Goal: Find specific fact: Find specific fact

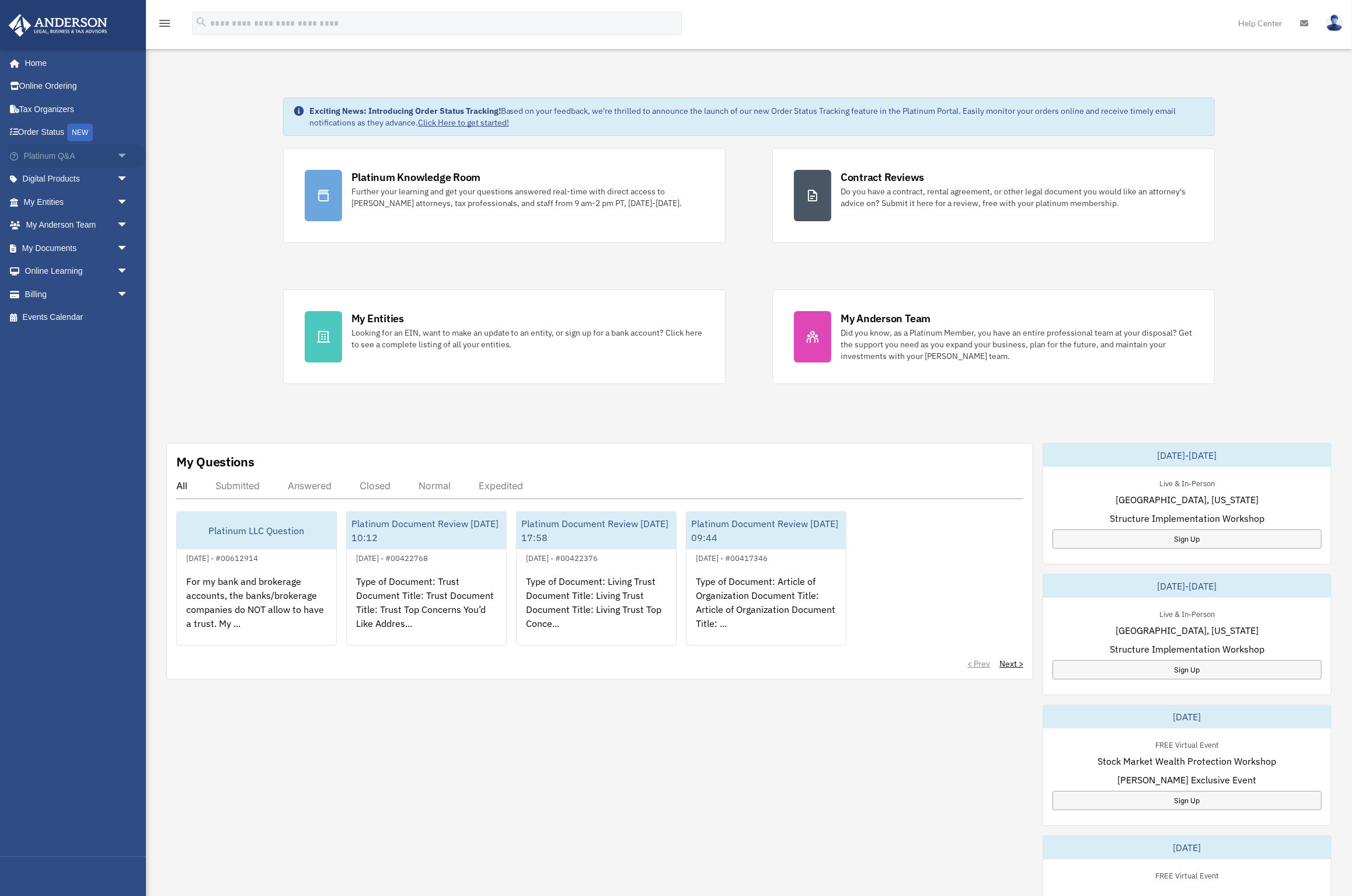
click at [126, 155] on span "arrow_drop_down" at bounding box center [128, 156] width 23 height 24
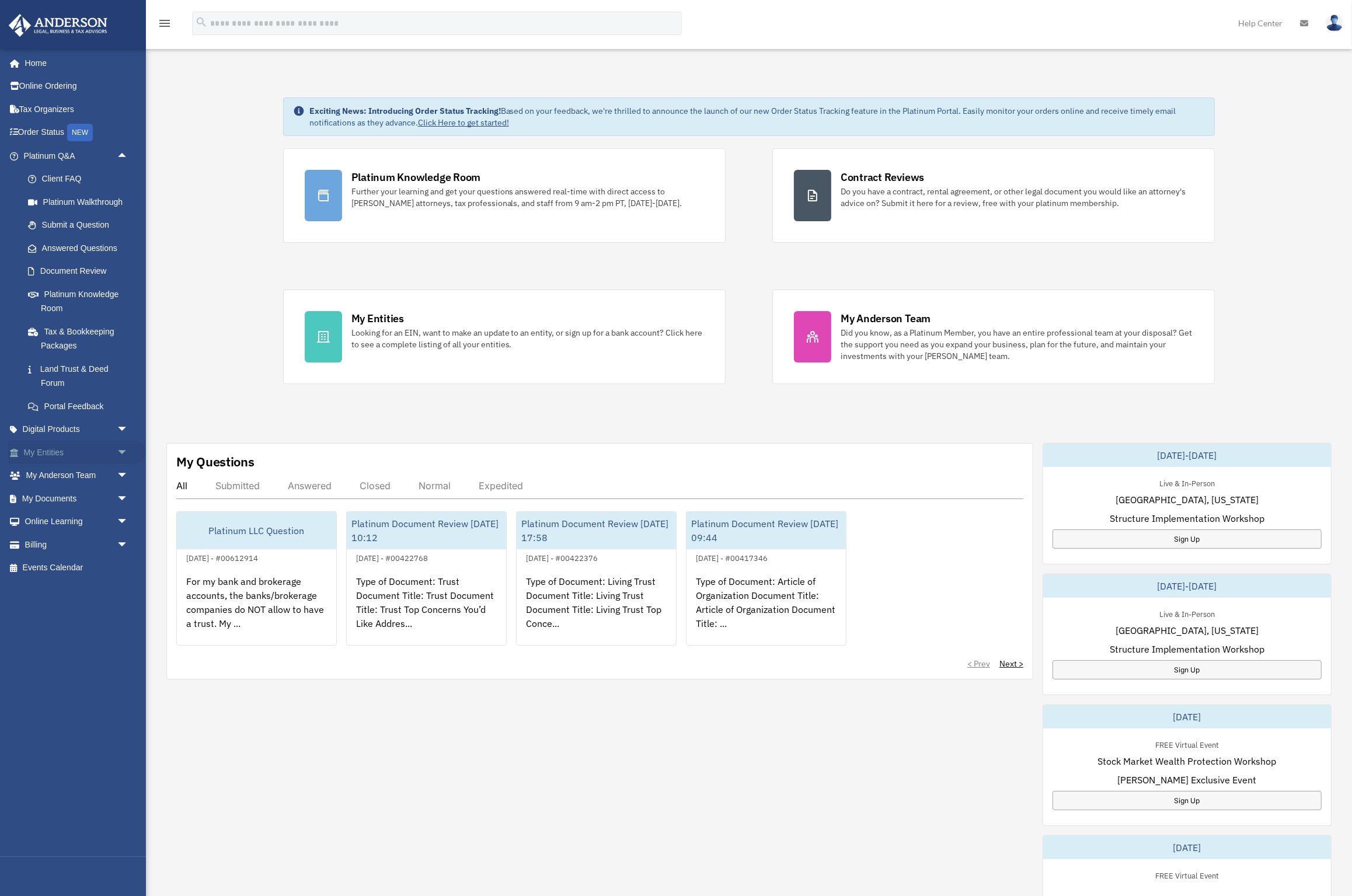
click at [121, 450] on span "arrow_drop_down" at bounding box center [128, 453] width 23 height 24
click at [70, 474] on link "Overview" at bounding box center [81, 475] width 129 height 23
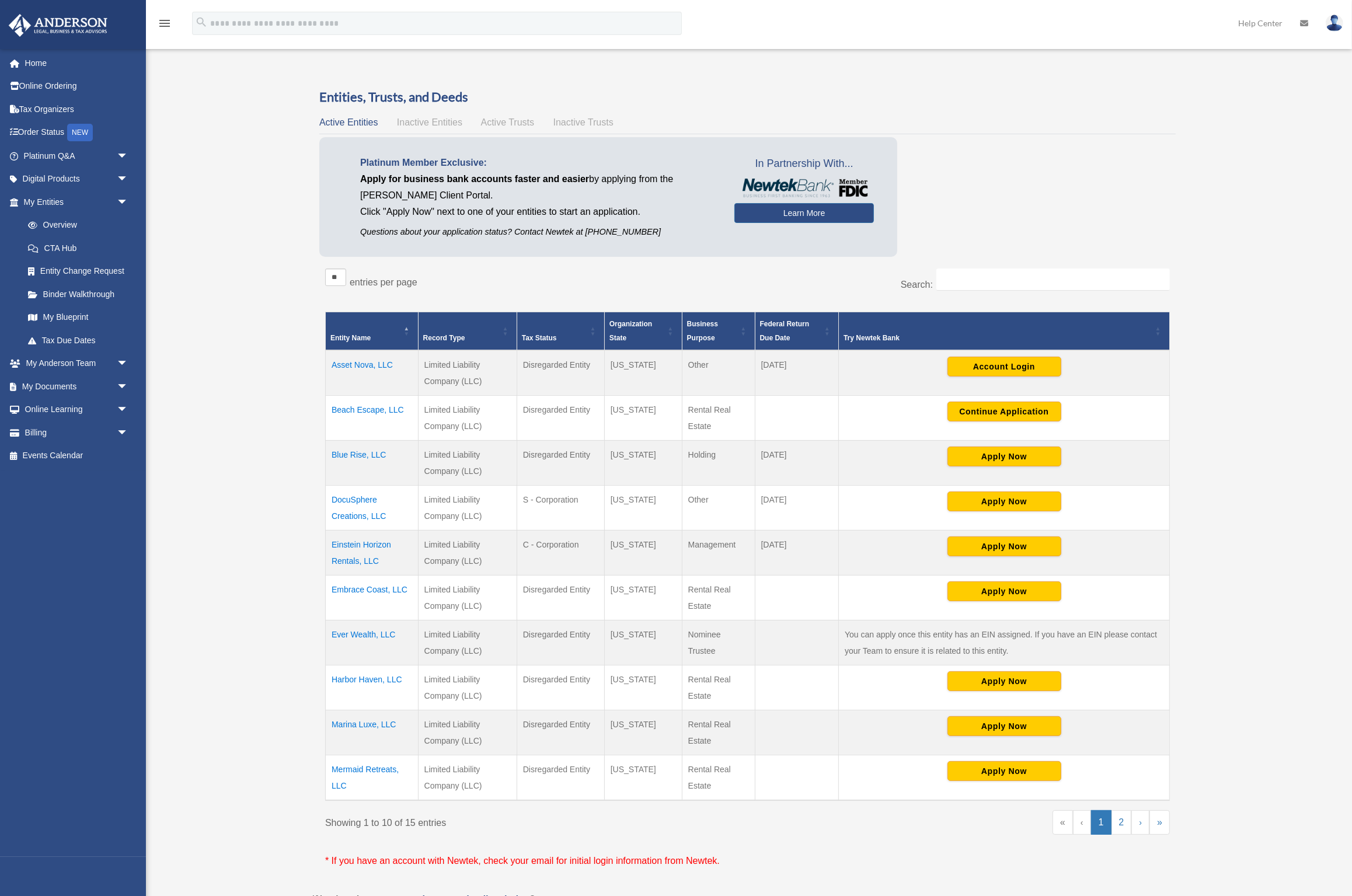
click at [370, 544] on td "Einstein Horizon Rentals, LLC" at bounding box center [372, 552] width 93 height 45
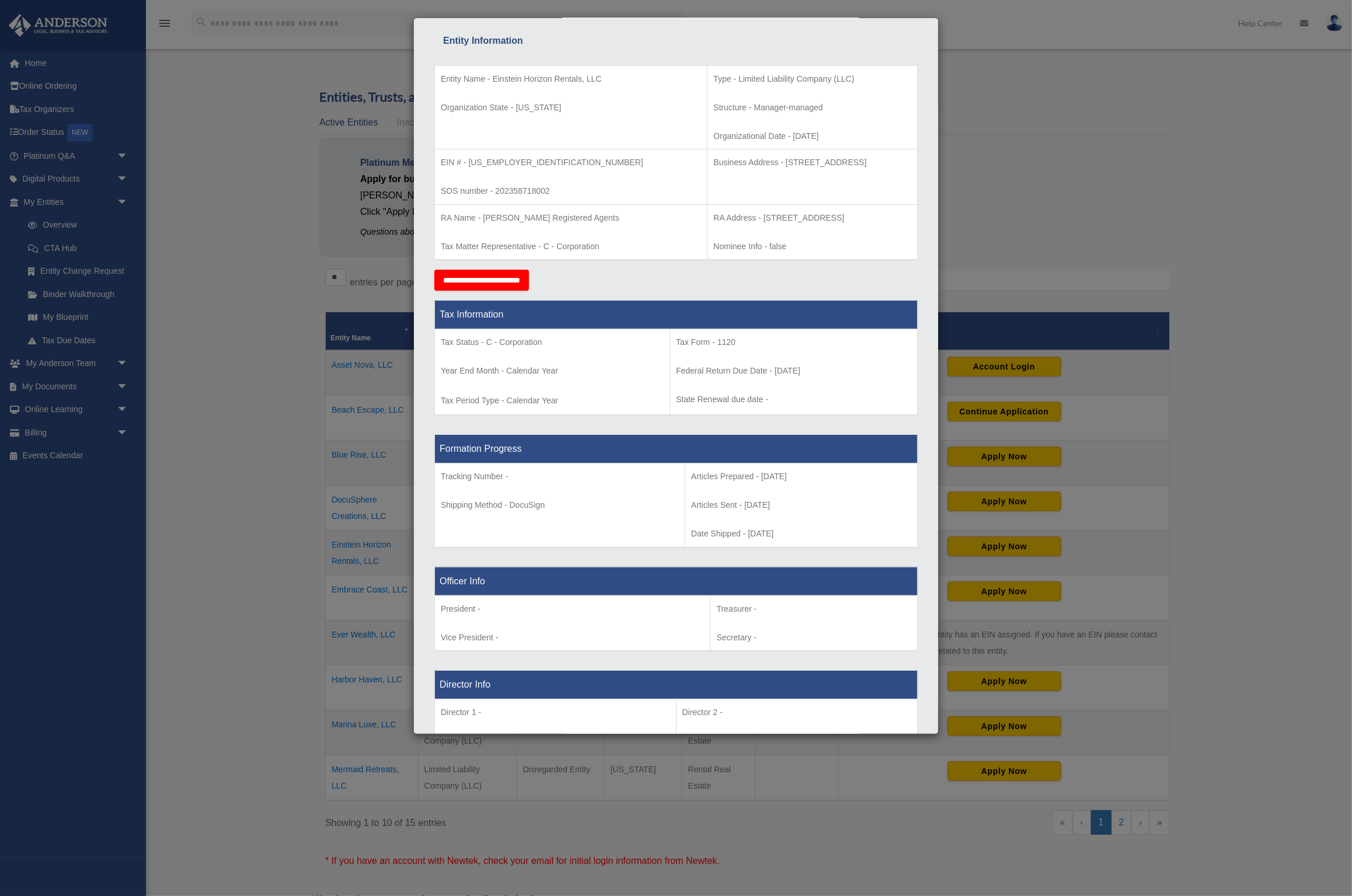
scroll to position [95, 0]
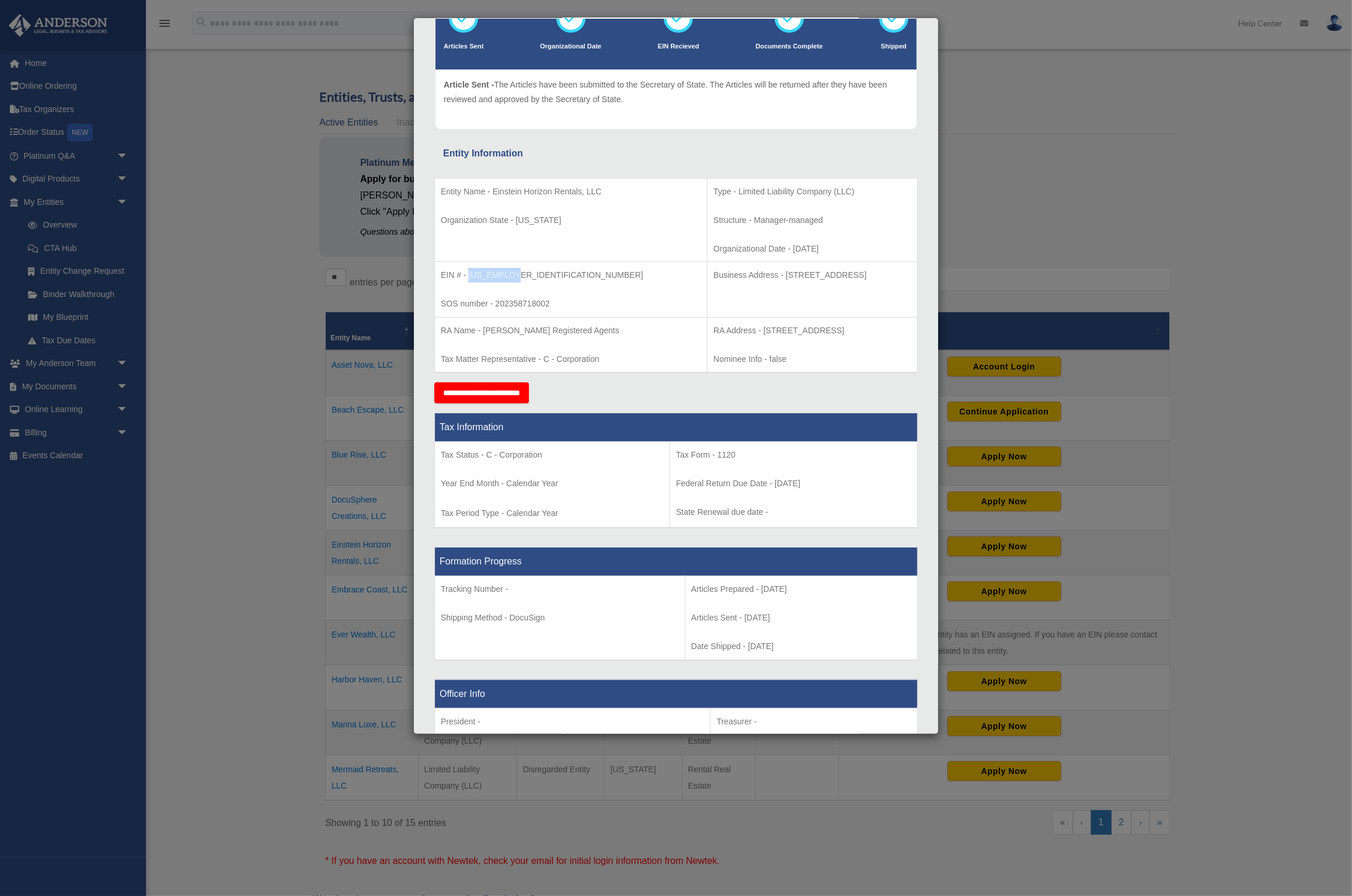
drag, startPoint x: 473, startPoint y: 274, endPoint x: 521, endPoint y: 275, distance: 48.0
click at [521, 275] on p "EIN # - [US_EMPLOYER_IDENTIFICATION_NUMBER]" at bounding box center [571, 275] width 260 height 14
copy p "[US_EMPLOYER_IDENTIFICATION_NUMBER]"
